Goal: Task Accomplishment & Management: Manage account settings

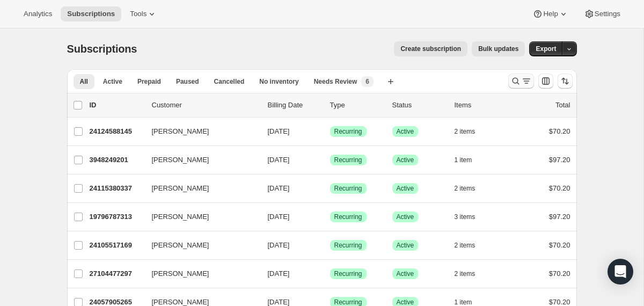
click at [516, 80] on icon "Search and filter results" at bounding box center [516, 81] width 11 height 11
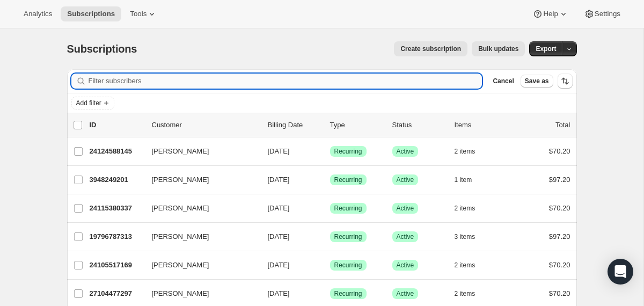
click at [399, 81] on input "Filter subscribers" at bounding box center [286, 81] width 394 height 15
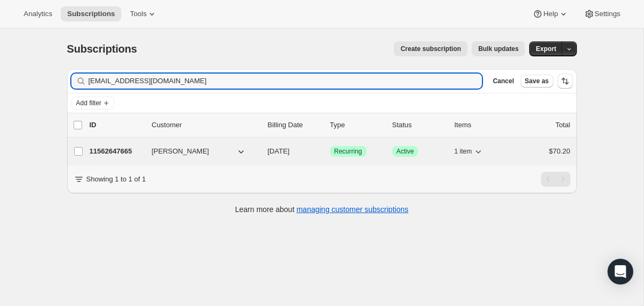
type input "[EMAIL_ADDRESS][DOMAIN_NAME]"
click at [266, 151] on div "11562647665 [PERSON_NAME] [DATE] Success Recurring Success Active 1 item $70.20" at bounding box center [330, 151] width 481 height 15
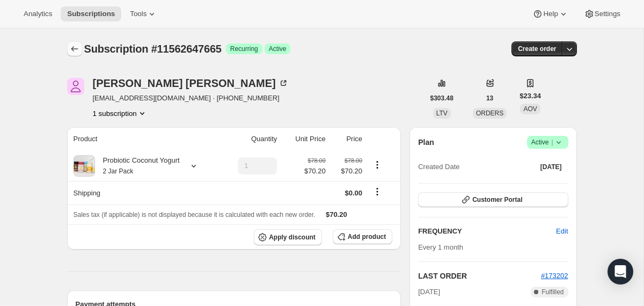
click at [78, 47] on icon "Subscriptions" at bounding box center [74, 48] width 11 height 11
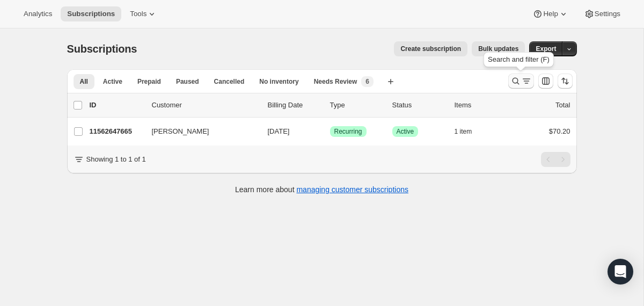
click at [511, 81] on icon "Search and filter results" at bounding box center [516, 81] width 11 height 11
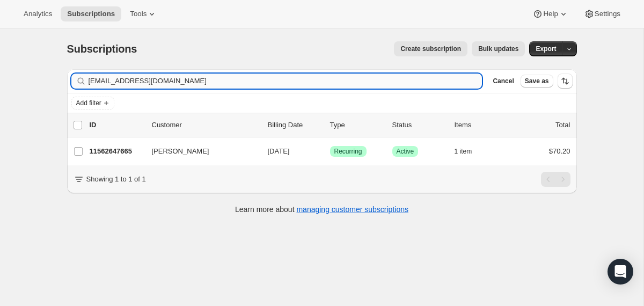
click at [447, 81] on input "[EMAIL_ADDRESS][DOMAIN_NAME]" at bounding box center [286, 81] width 394 height 15
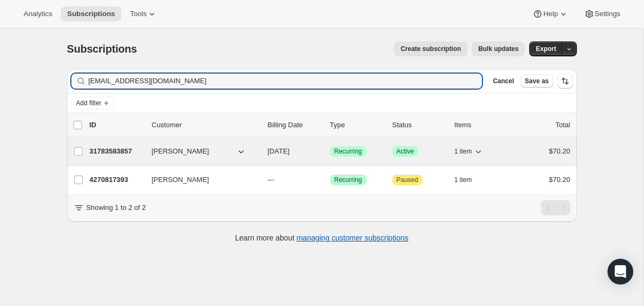
type input "[EMAIL_ADDRESS][DOMAIN_NAME]"
click at [267, 157] on div "31783583857 [PERSON_NAME] [DATE] Success Recurring Success Active 1 item $70.20" at bounding box center [330, 151] width 481 height 15
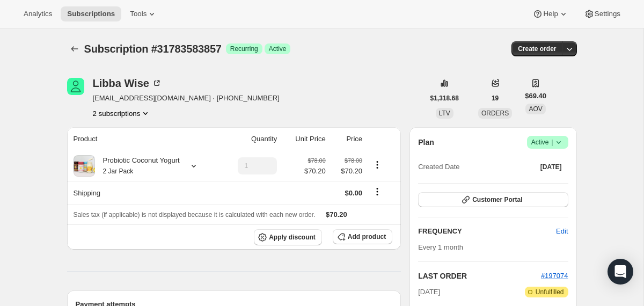
click at [560, 149] on div "Plan Success Active | Created Date [DATE]" at bounding box center [493, 155] width 150 height 39
click at [560, 145] on icon at bounding box center [559, 142] width 11 height 11
click at [552, 185] on span "Cancel subscription" at bounding box center [543, 182] width 61 height 8
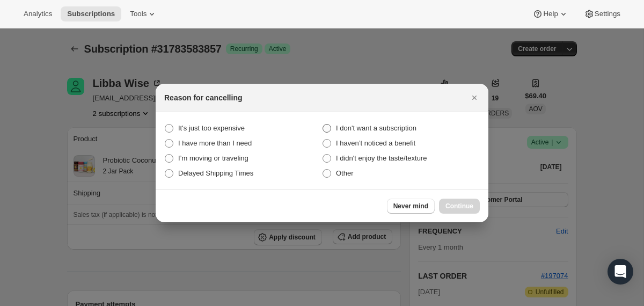
click at [413, 128] on span "I don't want a subscription" at bounding box center [376, 128] width 81 height 8
click at [323, 125] on subscription "I don't want a subscription" at bounding box center [323, 124] width 1 height 1
radio subscription "true"
click at [459, 200] on button "Continue" at bounding box center [459, 206] width 41 height 15
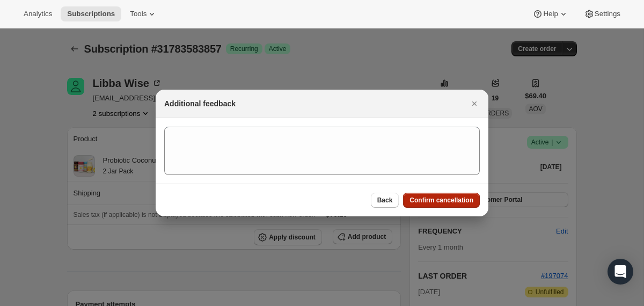
click at [459, 200] on span "Confirm cancellation" at bounding box center [442, 200] width 64 height 9
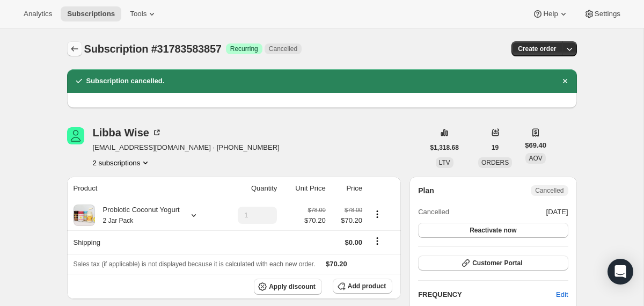
click at [72, 49] on icon "Subscriptions" at bounding box center [74, 48] width 7 height 5
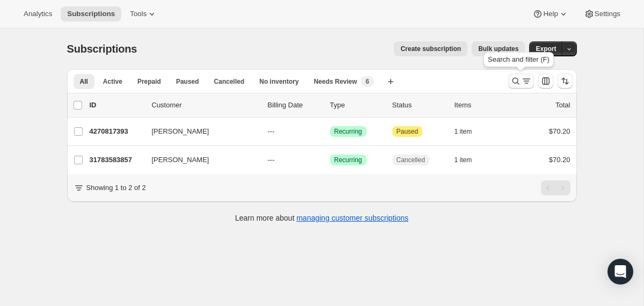
click at [518, 81] on icon "Search and filter results" at bounding box center [516, 81] width 11 height 11
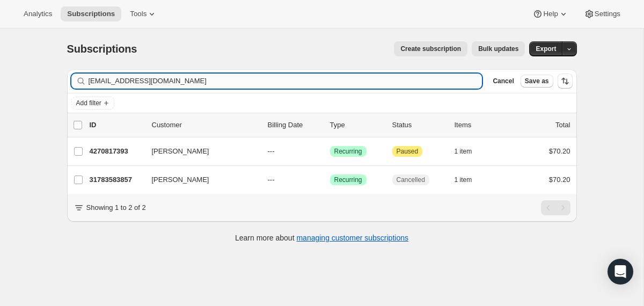
click at [418, 81] on input "[EMAIL_ADDRESS][DOMAIN_NAME]" at bounding box center [286, 81] width 394 height 15
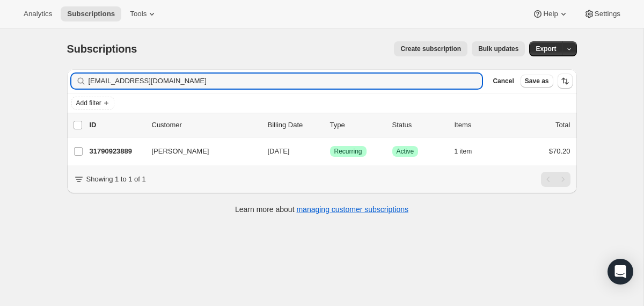
type input "[EMAIL_ADDRESS][DOMAIN_NAME]"
click at [261, 150] on div "31790923889 [PERSON_NAME] [DATE] Success Recurring Success Active 1 item $70.20" at bounding box center [330, 151] width 481 height 15
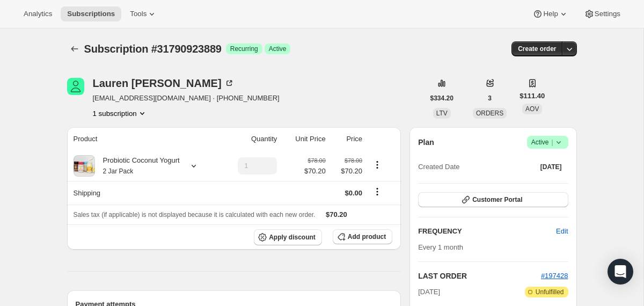
click at [563, 140] on icon at bounding box center [559, 142] width 11 height 11
click at [548, 182] on span "Cancel subscription" at bounding box center [543, 182] width 61 height 8
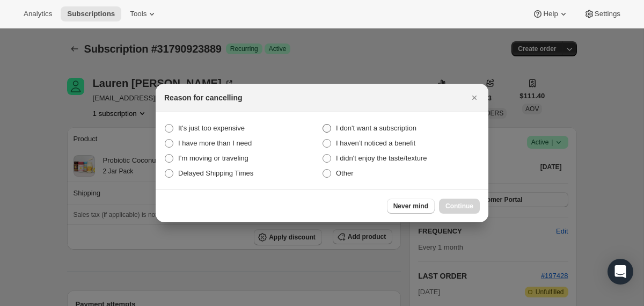
click at [409, 126] on span "I don't want a subscription" at bounding box center [376, 128] width 81 height 8
click at [323, 125] on subscription "I don't want a subscription" at bounding box center [323, 124] width 1 height 1
radio subscription "true"
click at [449, 201] on button "Continue" at bounding box center [459, 206] width 41 height 15
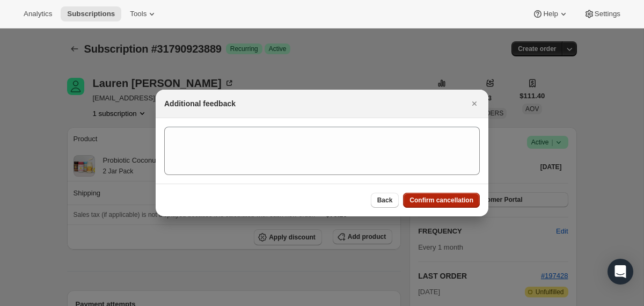
click at [449, 201] on span "Confirm cancellation" at bounding box center [442, 200] width 64 height 9
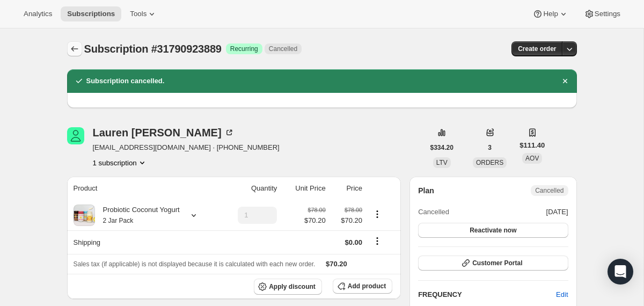
click at [70, 46] on icon "Subscriptions" at bounding box center [74, 48] width 11 height 11
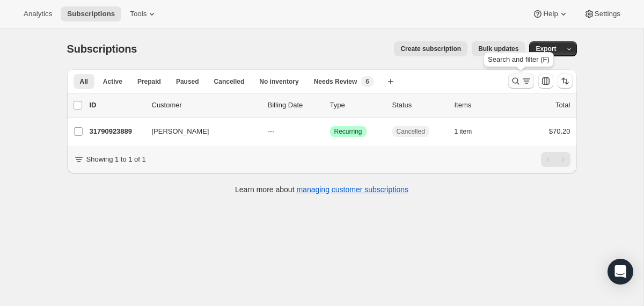
click at [516, 85] on icon "Search and filter results" at bounding box center [516, 81] width 11 height 11
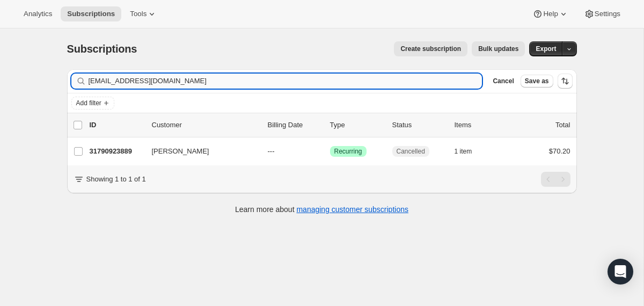
click at [400, 86] on input "[EMAIL_ADDRESS][DOMAIN_NAME]" at bounding box center [286, 81] width 394 height 15
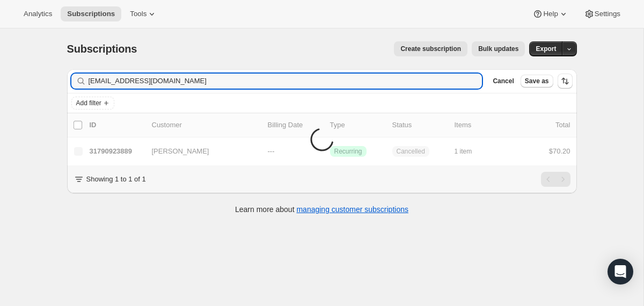
type input "[EMAIL_ADDRESS][DOMAIN_NAME]"
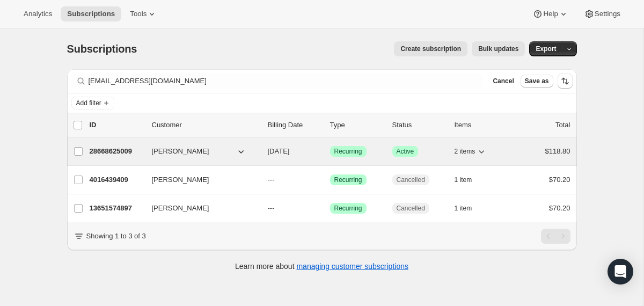
click at [260, 150] on div "28668625009 [PERSON_NAME] [DATE] Success Recurring Success Active 2 items $118.…" at bounding box center [330, 151] width 481 height 15
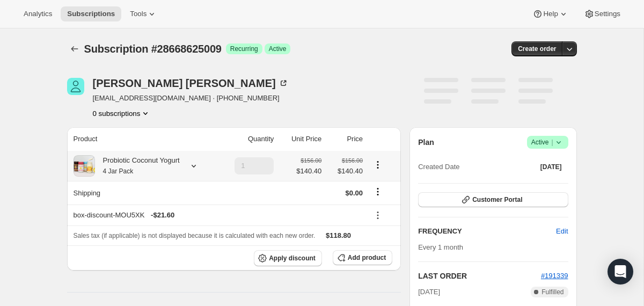
click at [171, 171] on div "Probiotic Coconut Yogurt 4 Jar Pack" at bounding box center [137, 165] width 85 height 21
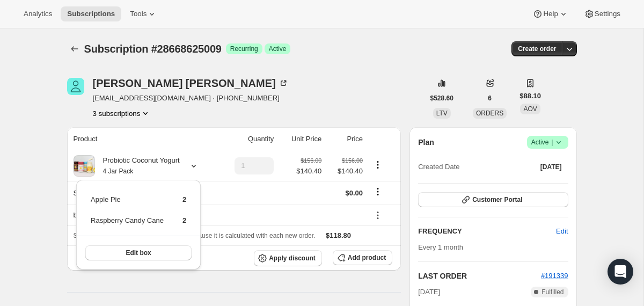
click at [77, 39] on div "Subscription #28668625009. This page is ready Subscription #28668625009 Success…" at bounding box center [322, 48] width 510 height 41
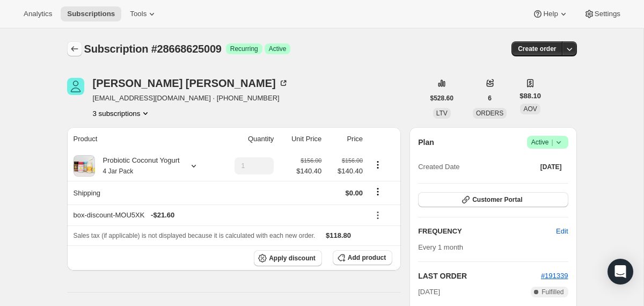
click at [72, 53] on icon "Subscriptions" at bounding box center [74, 48] width 11 height 11
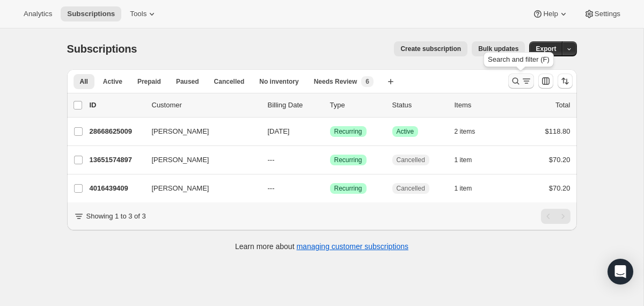
click at [512, 82] on icon "Search and filter results" at bounding box center [516, 81] width 11 height 11
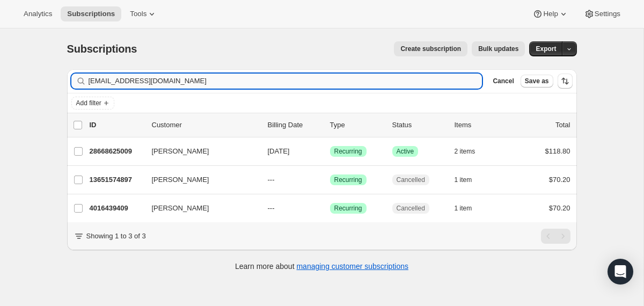
click at [427, 79] on input "[EMAIL_ADDRESS][DOMAIN_NAME]" at bounding box center [286, 81] width 394 height 15
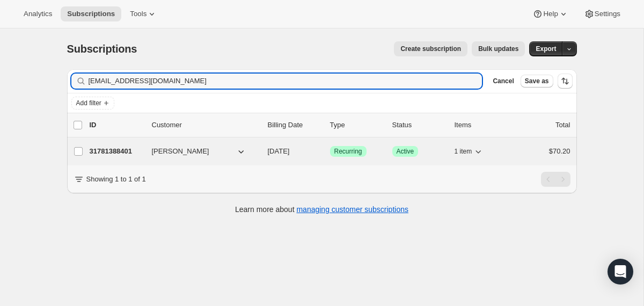
type input "[EMAIL_ADDRESS][DOMAIN_NAME]"
click at [266, 153] on div "31781388401 [PERSON_NAME] [DATE] Success Recurring Success Active 1 item $70.20" at bounding box center [330, 151] width 481 height 15
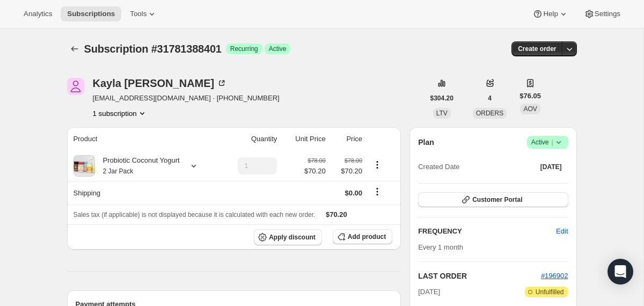
click at [561, 141] on icon at bounding box center [559, 142] width 11 height 11
click at [539, 188] on button "Cancel subscription" at bounding box center [543, 181] width 67 height 17
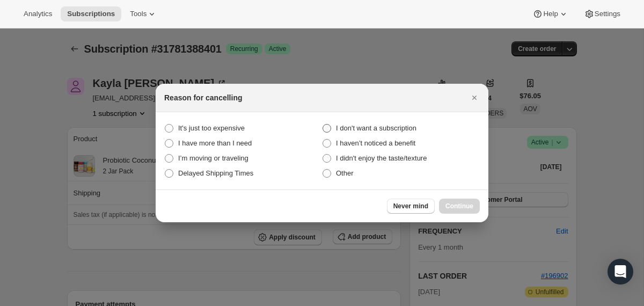
click at [398, 125] on span "I don't want a subscription" at bounding box center [376, 128] width 81 height 8
click at [323, 125] on subscription "I don't want a subscription" at bounding box center [323, 124] width 1 height 1
radio subscription "true"
click at [457, 209] on span "Continue" at bounding box center [460, 206] width 28 height 9
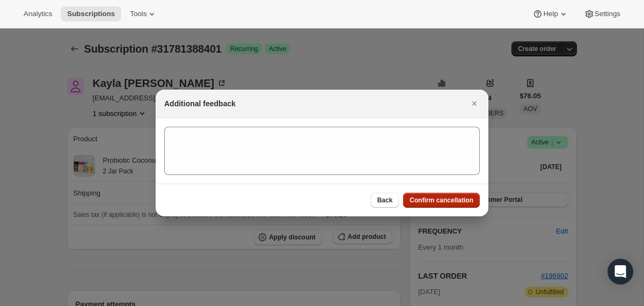
click at [457, 204] on span "Confirm cancellation" at bounding box center [442, 200] width 64 height 9
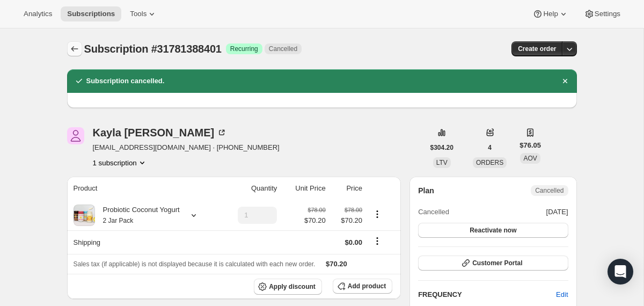
click at [77, 49] on icon "Subscriptions" at bounding box center [74, 48] width 11 height 11
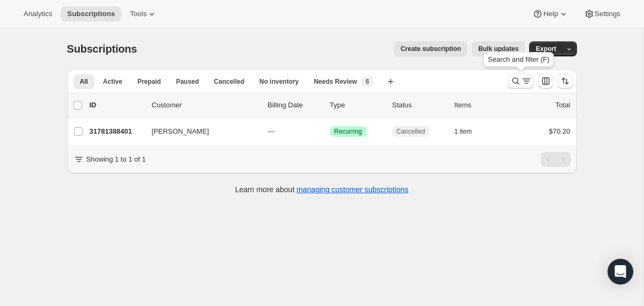
click at [514, 78] on icon "Search and filter results" at bounding box center [516, 81] width 11 height 11
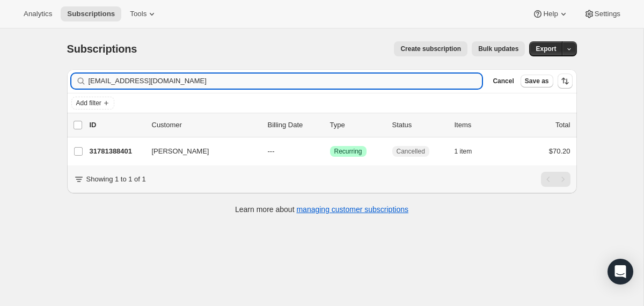
click at [431, 78] on input "[EMAIL_ADDRESS][DOMAIN_NAME]" at bounding box center [286, 81] width 394 height 15
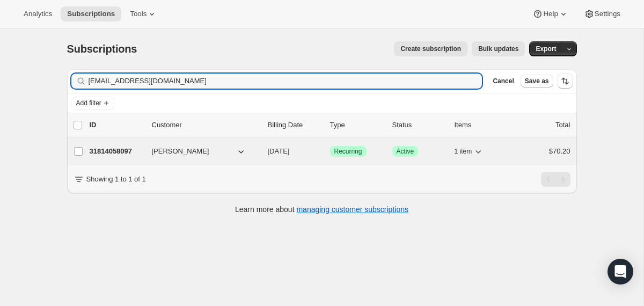
type input "[EMAIL_ADDRESS][DOMAIN_NAME]"
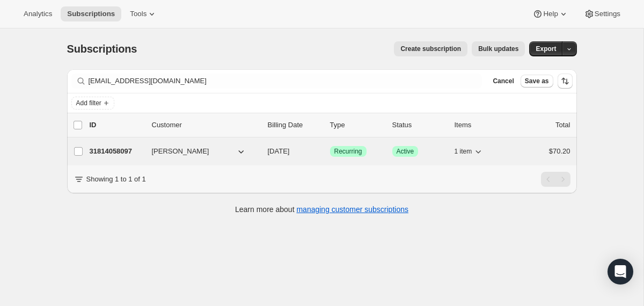
click at [265, 156] on div "31814058097 [PERSON_NAME] [DATE] Success Recurring Success Active 1 item $70.20" at bounding box center [330, 151] width 481 height 15
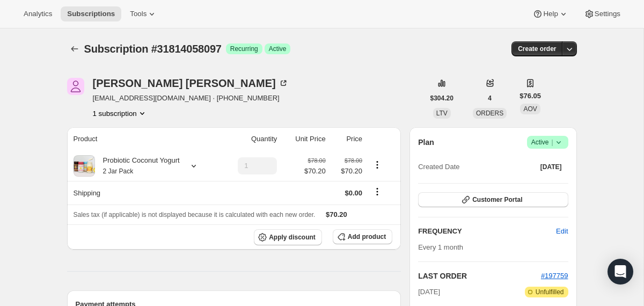
click at [561, 143] on icon at bounding box center [559, 142] width 11 height 11
click at [547, 185] on span "Cancel subscription" at bounding box center [543, 182] width 61 height 8
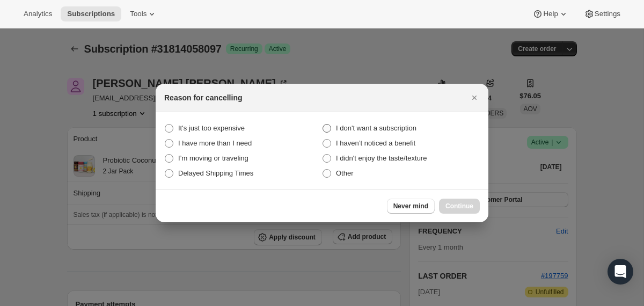
click at [409, 128] on span "I don't want a subscription" at bounding box center [376, 128] width 81 height 8
click at [323, 125] on subscription "I don't want a subscription" at bounding box center [323, 124] width 1 height 1
radio subscription "true"
click at [454, 200] on button "Continue" at bounding box center [459, 206] width 41 height 15
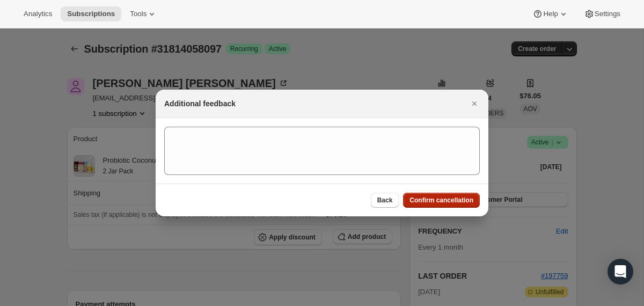
click at [454, 200] on span "Confirm cancellation" at bounding box center [442, 200] width 64 height 9
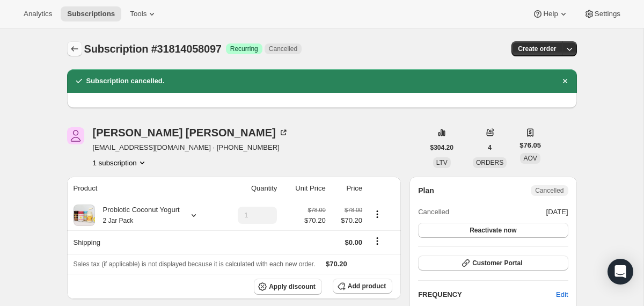
click at [72, 49] on icon "Subscriptions" at bounding box center [74, 48] width 7 height 5
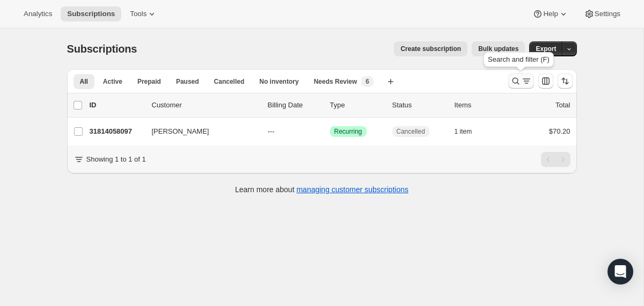
click at [516, 83] on icon "Search and filter results" at bounding box center [516, 81] width 11 height 11
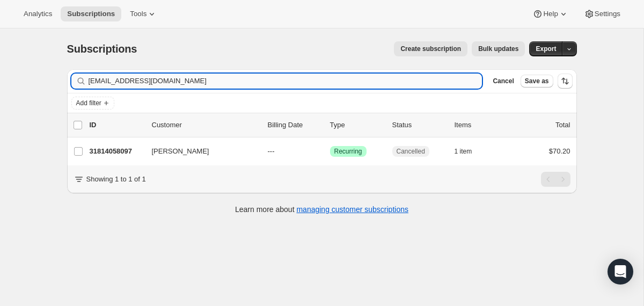
click at [379, 83] on input "[EMAIL_ADDRESS][DOMAIN_NAME]" at bounding box center [286, 81] width 394 height 15
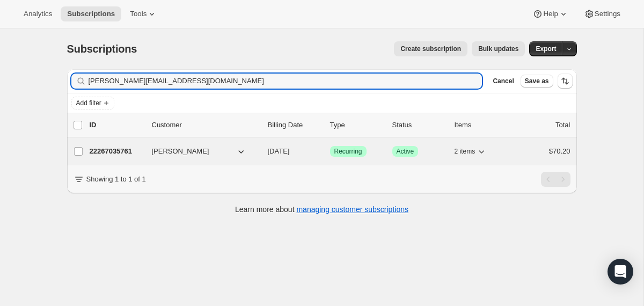
type input "[PERSON_NAME][EMAIL_ADDRESS][DOMAIN_NAME]"
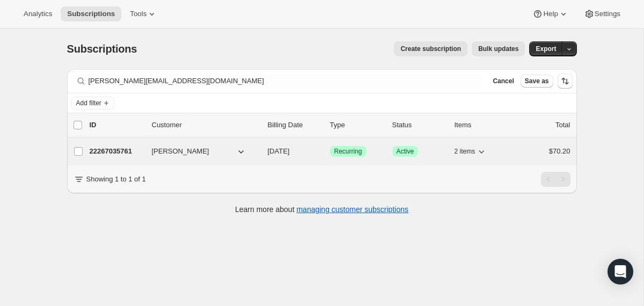
click at [259, 153] on div "[PERSON_NAME]" at bounding box center [205, 151] width 107 height 11
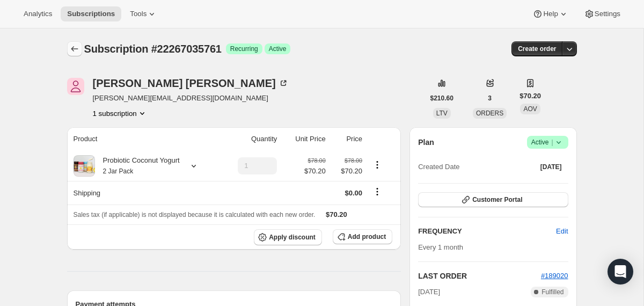
click at [74, 52] on icon "Subscriptions" at bounding box center [74, 48] width 11 height 11
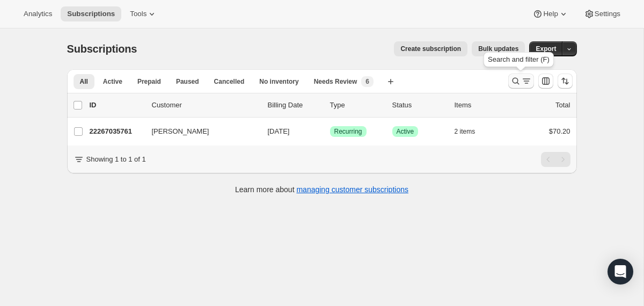
click at [513, 84] on icon "Search and filter results" at bounding box center [516, 81] width 11 height 11
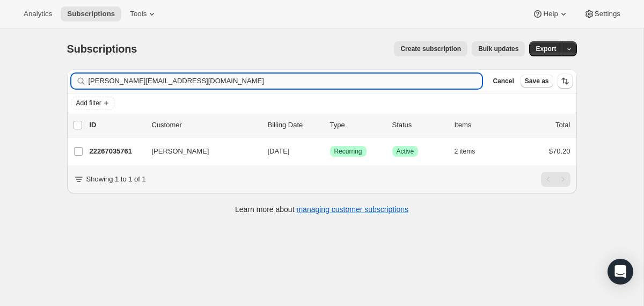
click at [393, 86] on input "[PERSON_NAME][EMAIL_ADDRESS][DOMAIN_NAME]" at bounding box center [286, 81] width 394 height 15
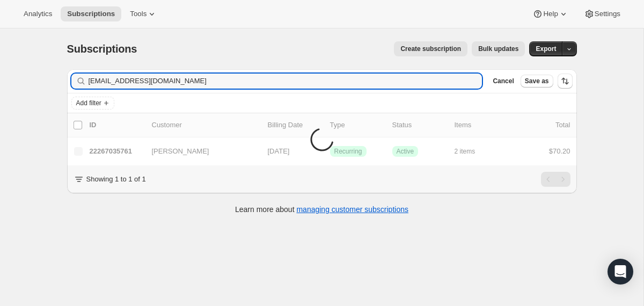
type input "[EMAIL_ADDRESS][DOMAIN_NAME]"
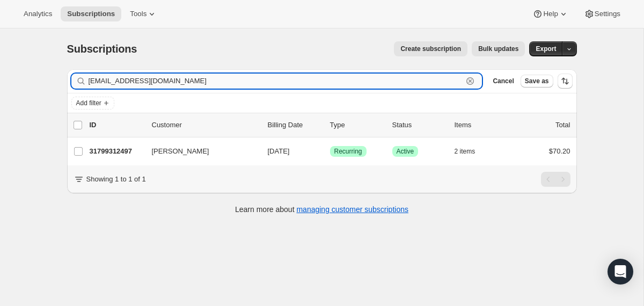
click at [412, 76] on input "[EMAIL_ADDRESS][DOMAIN_NAME]" at bounding box center [276, 81] width 375 height 15
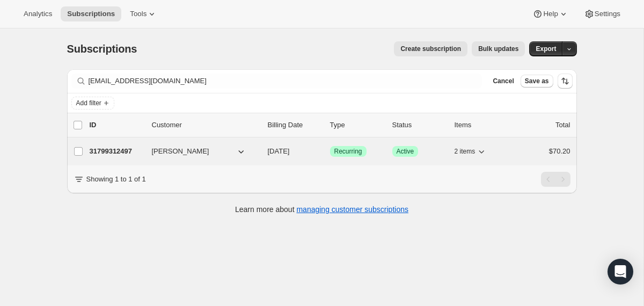
click at [263, 155] on div "31799312497 [PERSON_NAME] [DATE] Success Recurring Success Active 2 items $70.20" at bounding box center [330, 151] width 481 height 15
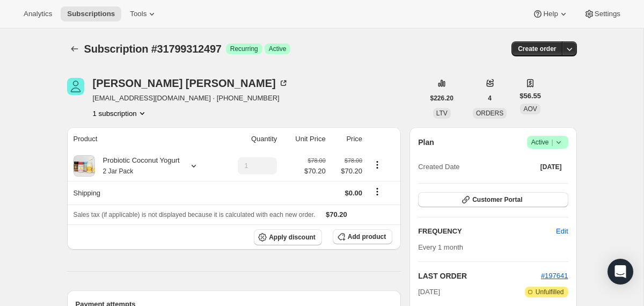
click at [558, 145] on icon at bounding box center [559, 142] width 11 height 11
click at [547, 183] on span "Cancel subscription" at bounding box center [543, 182] width 61 height 8
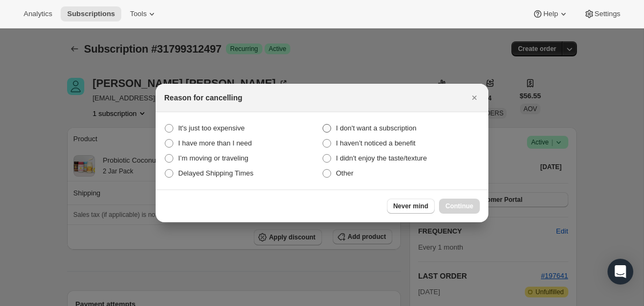
click at [412, 128] on span "I don't want a subscription" at bounding box center [376, 128] width 81 height 8
click at [323, 125] on subscription "I don't want a subscription" at bounding box center [323, 124] width 1 height 1
radio subscription "true"
click at [448, 203] on span "Continue" at bounding box center [460, 206] width 28 height 9
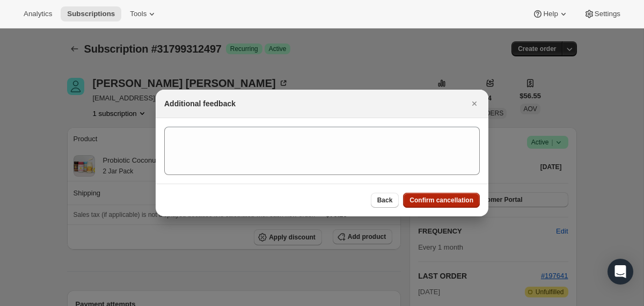
click at [448, 203] on span "Confirm cancellation" at bounding box center [442, 200] width 64 height 9
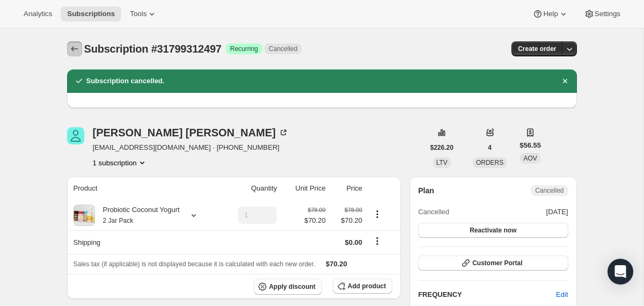
click at [79, 47] on button "Subscriptions" at bounding box center [74, 48] width 15 height 15
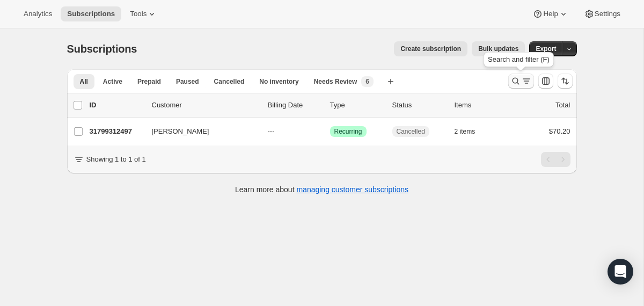
click at [516, 81] on icon "Search and filter results" at bounding box center [516, 81] width 11 height 11
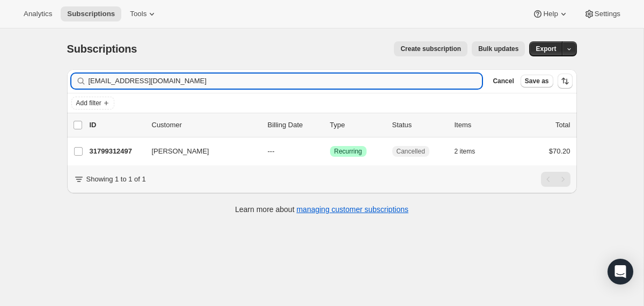
click at [429, 81] on input "[EMAIL_ADDRESS][DOMAIN_NAME]" at bounding box center [286, 81] width 394 height 15
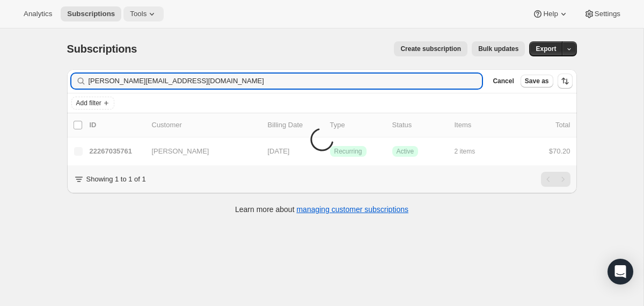
type input "[PERSON_NAME][EMAIL_ADDRESS][DOMAIN_NAME]"
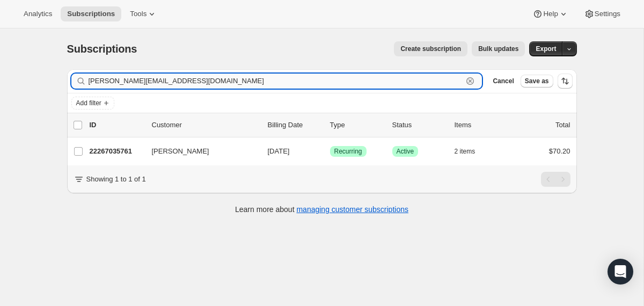
click at [215, 76] on input "[PERSON_NAME][EMAIL_ADDRESS][DOMAIN_NAME]" at bounding box center [276, 81] width 375 height 15
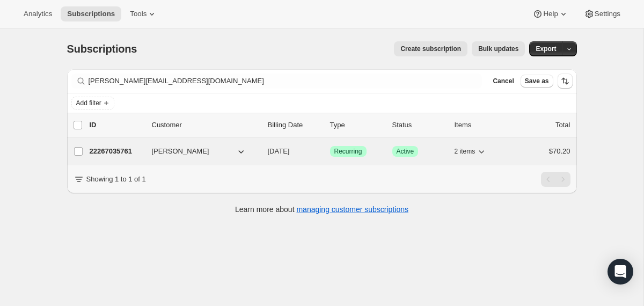
click at [258, 148] on div "[PERSON_NAME]" at bounding box center [205, 151] width 107 height 11
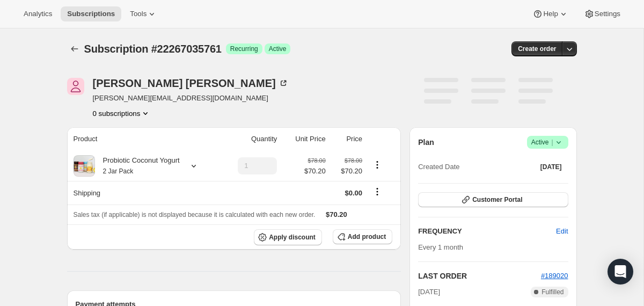
click at [558, 144] on icon at bounding box center [559, 142] width 11 height 11
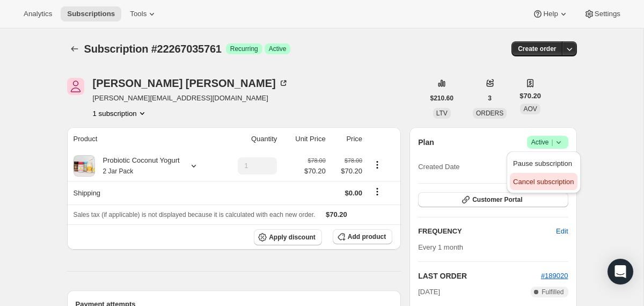
click at [539, 186] on span "Cancel subscription" at bounding box center [543, 182] width 61 height 11
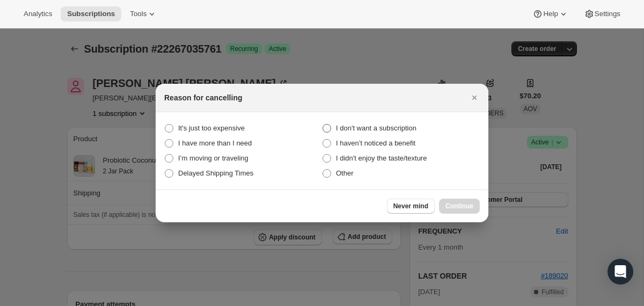
click at [400, 126] on span "I don't want a subscription" at bounding box center [376, 128] width 81 height 8
click at [323, 125] on subscription "I don't want a subscription" at bounding box center [323, 124] width 1 height 1
radio subscription "true"
click at [450, 205] on span "Continue" at bounding box center [460, 206] width 28 height 9
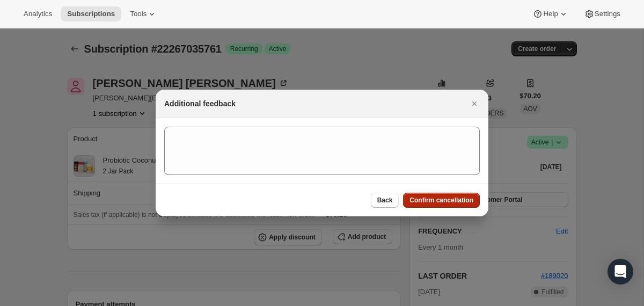
click at [450, 205] on button "Confirm cancellation" at bounding box center [441, 200] width 77 height 15
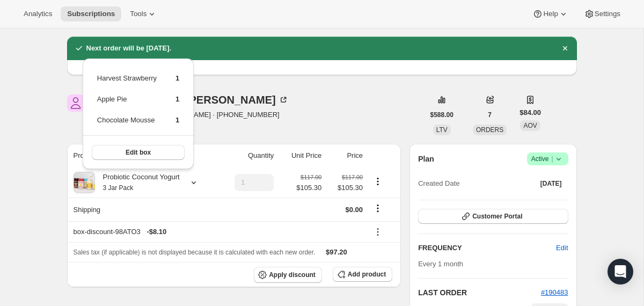
scroll to position [100, 0]
